Goal: Check status: Check status

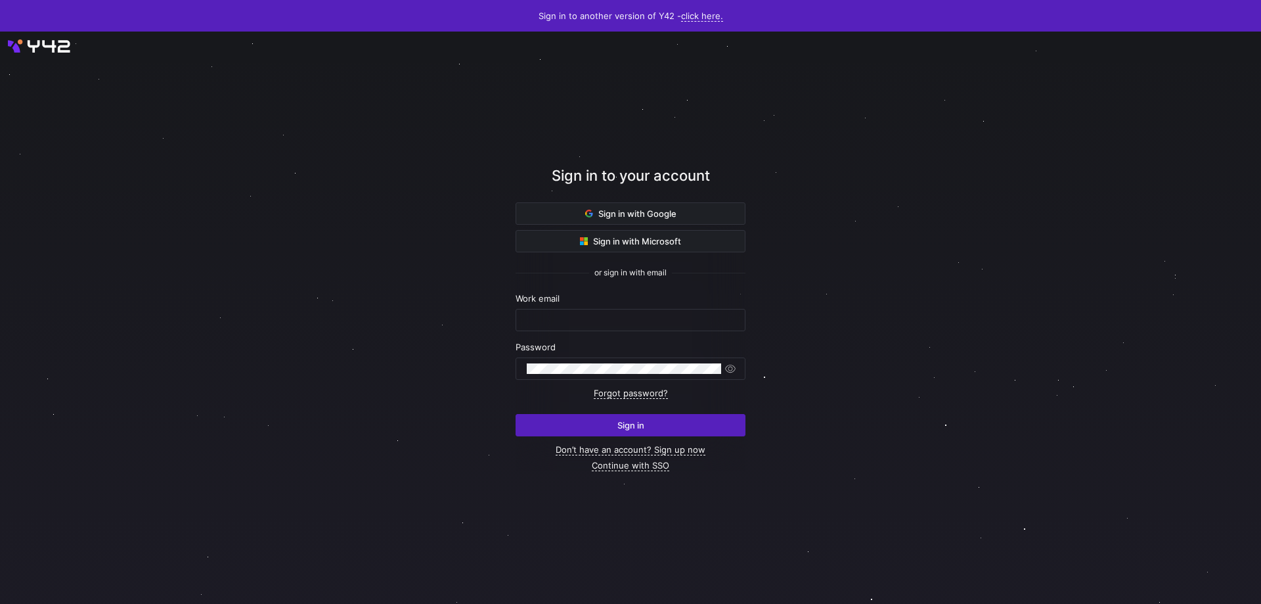
click at [648, 304] on div "Work email" at bounding box center [631, 312] width 230 height 38
click at [644, 318] on input "text" at bounding box center [631, 320] width 208 height 11
type input "[PERSON_NAME][EMAIL_ADDRESS][DOMAIN_NAME]"
click at [516, 414] on button "Sign in" at bounding box center [631, 425] width 230 height 22
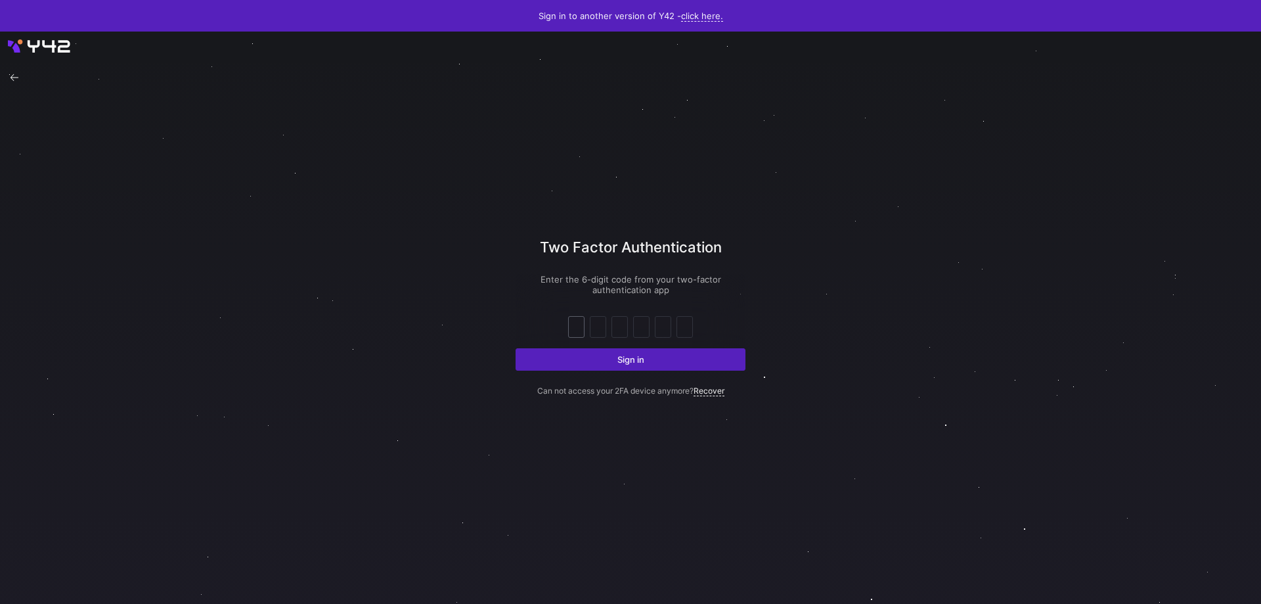
click at [577, 326] on input "text" at bounding box center [576, 327] width 10 height 16
type input "5"
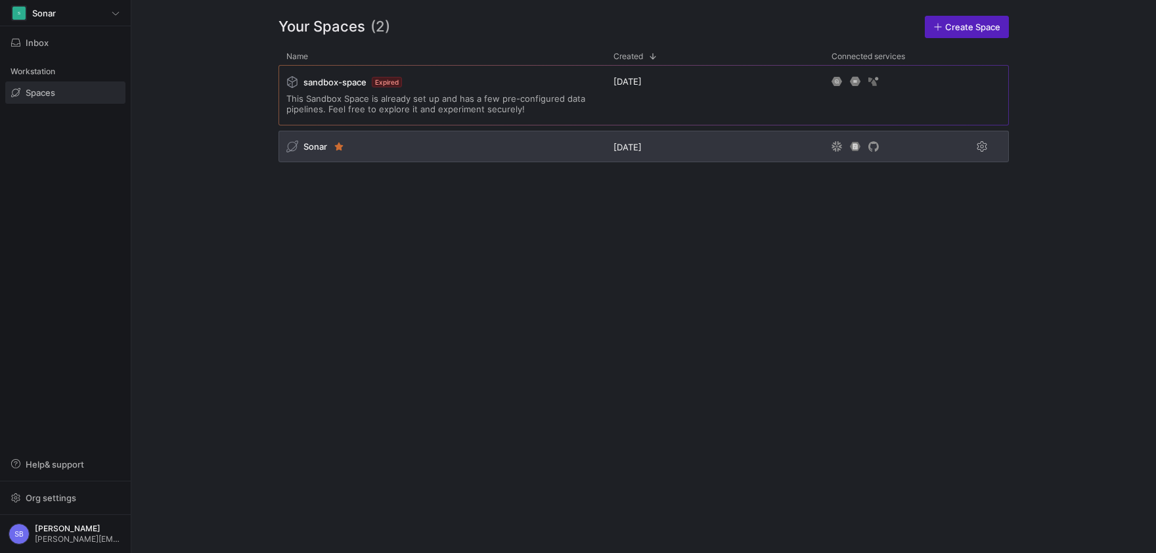
click at [317, 148] on span "Sonar" at bounding box center [315, 146] width 24 height 11
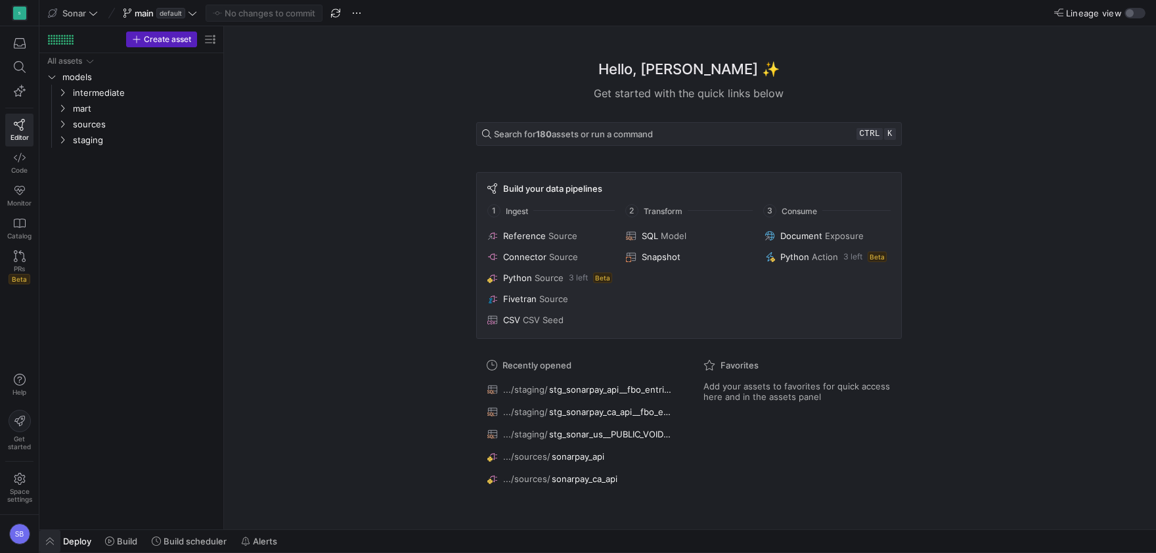
click at [55, 542] on span "button" at bounding box center [49, 541] width 21 height 22
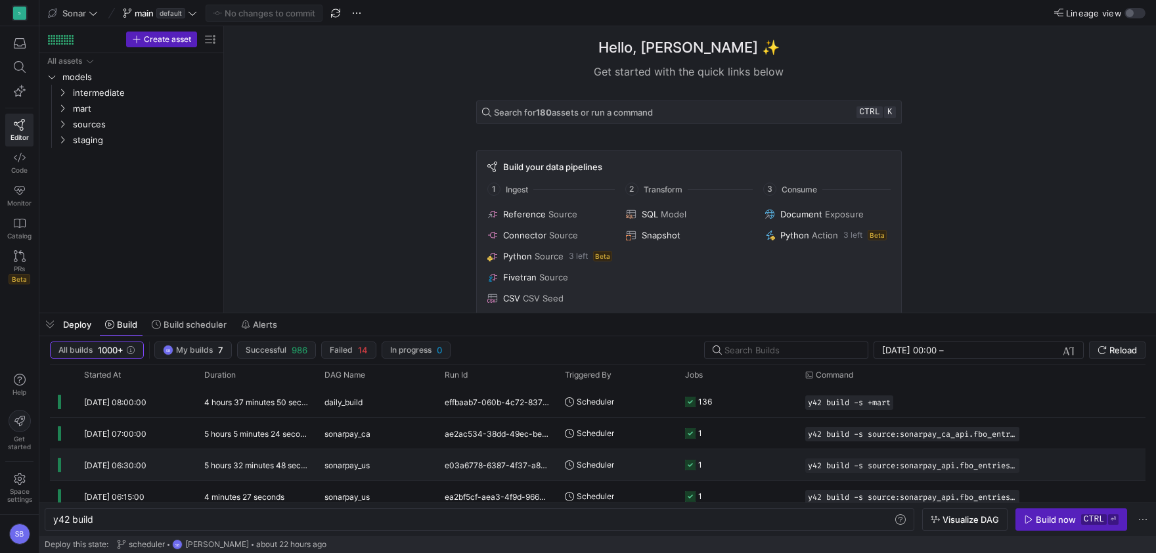
click at [162, 465] on div "30/09/25, 06:30:00" at bounding box center [136, 464] width 120 height 31
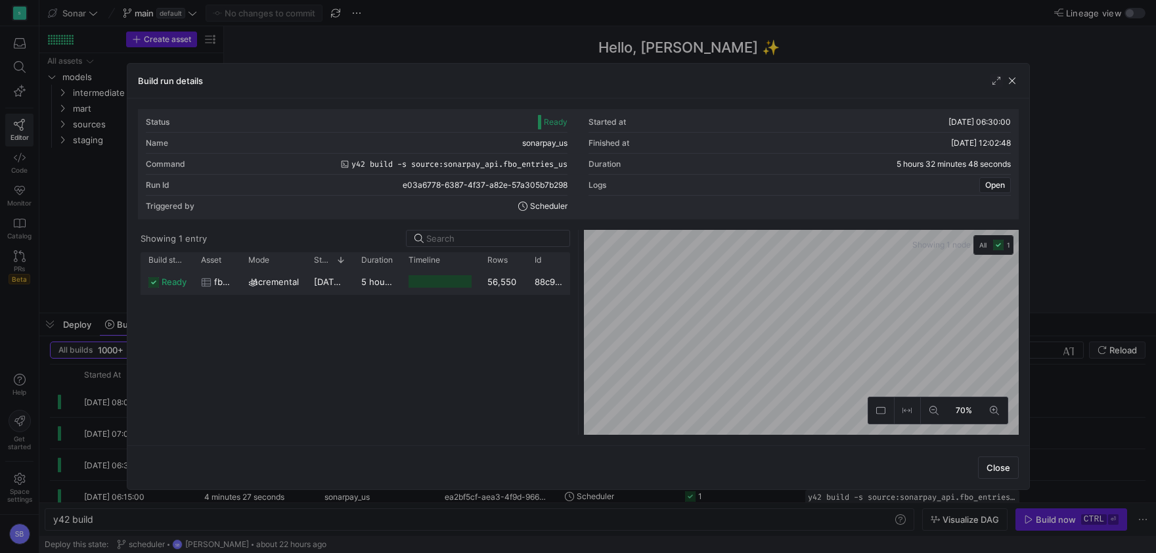
click at [341, 281] on span "30/09/25, 06:30:02" at bounding box center [348, 282] width 68 height 11
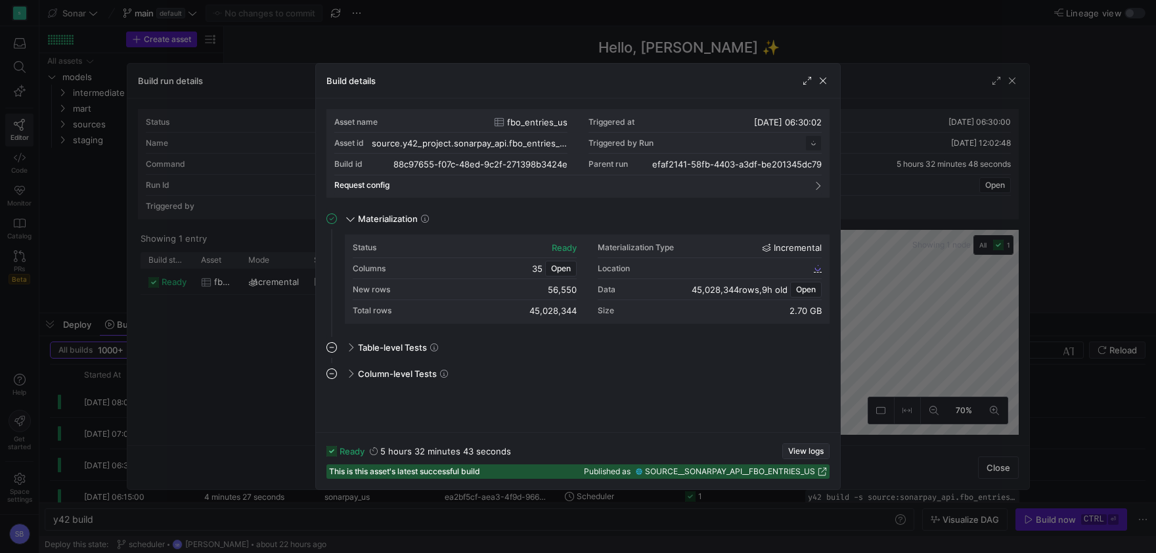
click at [795, 449] on span "View logs" at bounding box center [805, 451] width 35 height 9
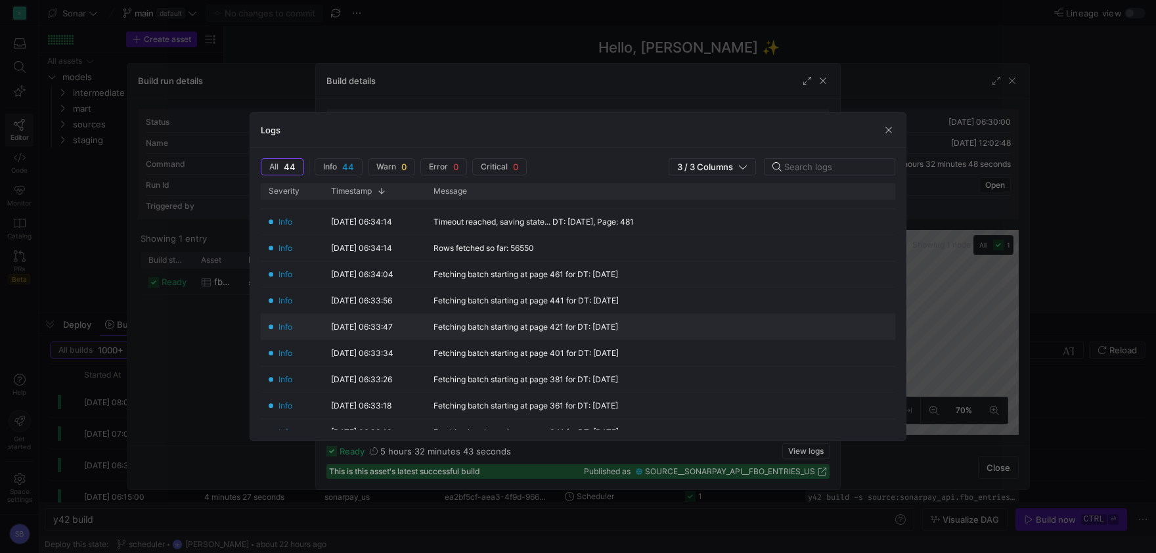
scroll to position [307, 0]
click at [889, 132] on span "button" at bounding box center [888, 129] width 13 height 13
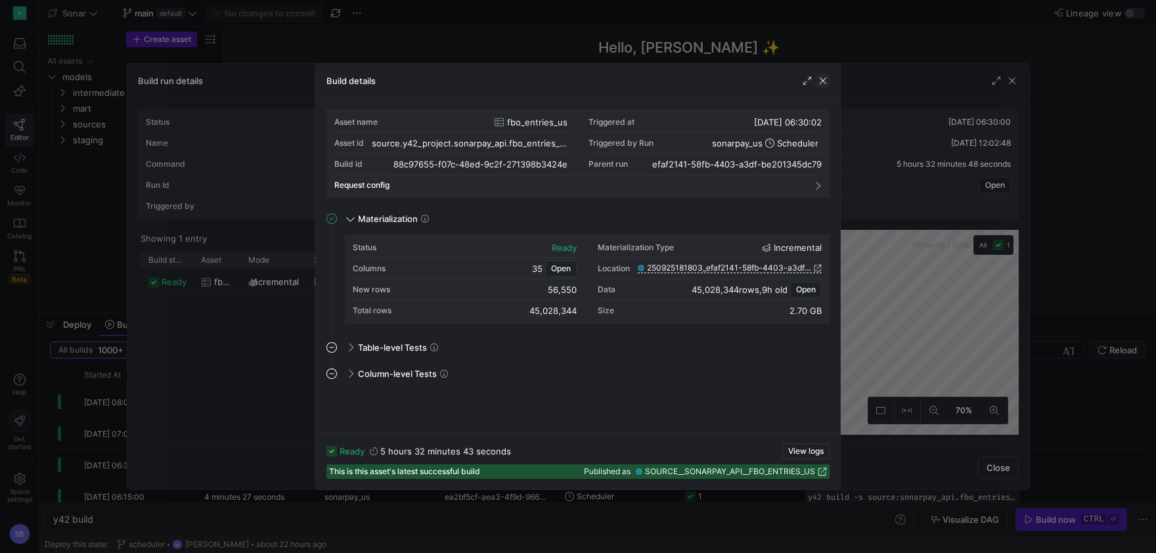
click at [824, 85] on span "button" at bounding box center [822, 80] width 13 height 13
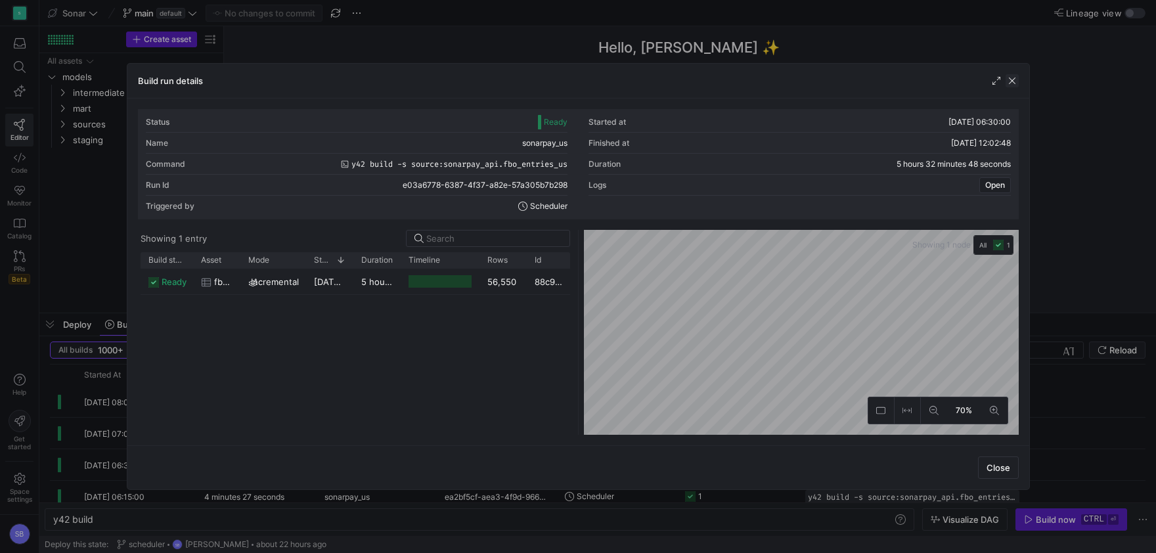
click at [1012, 79] on span "button" at bounding box center [1012, 80] width 13 height 13
